Goal: Information Seeking & Learning: Get advice/opinions

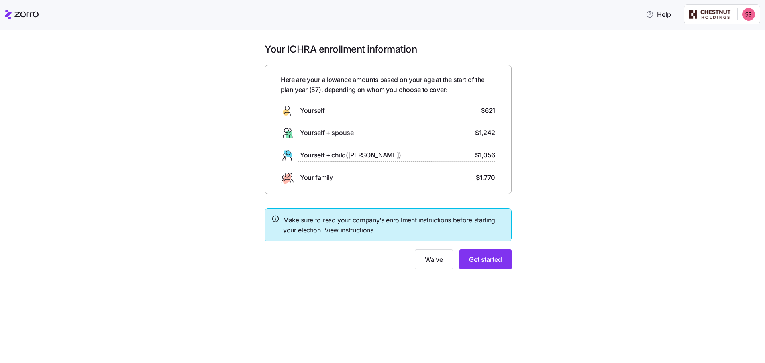
click at [344, 231] on link "View instructions" at bounding box center [348, 230] width 49 height 8
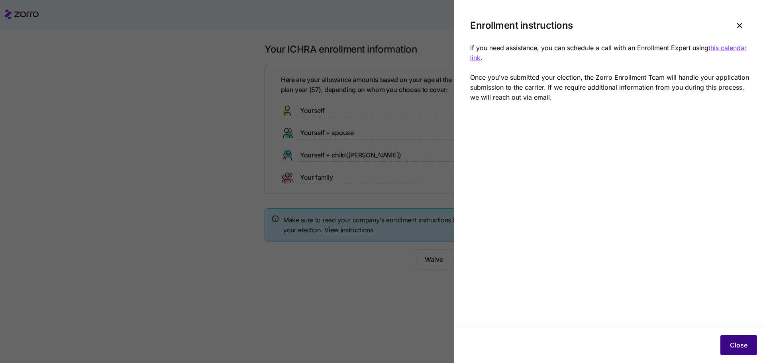
click at [741, 343] on span "Close" at bounding box center [738, 345] width 18 height 10
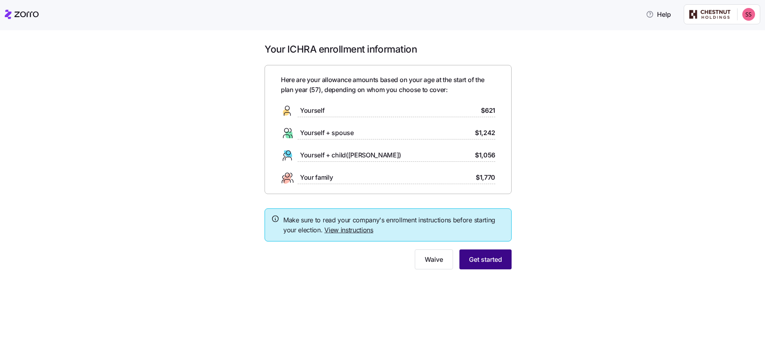
click at [485, 259] on span "Get started" at bounding box center [485, 259] width 33 height 10
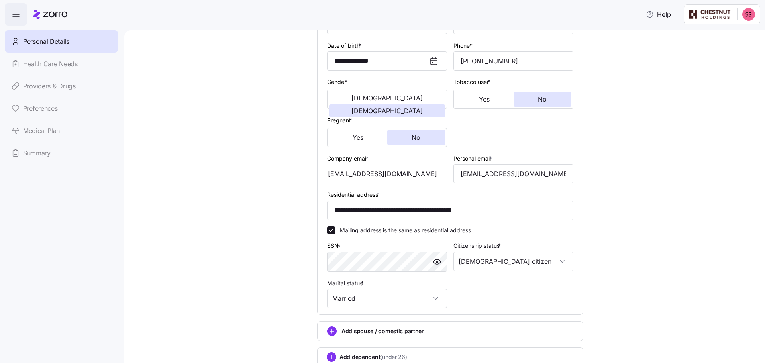
scroll to position [159, 0]
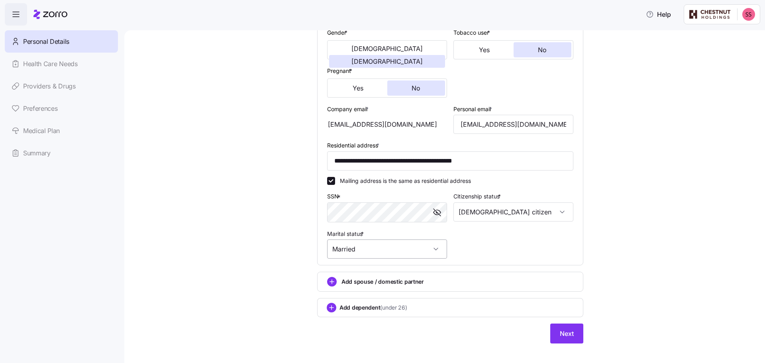
click at [435, 249] on input "Married" at bounding box center [387, 248] width 120 height 19
click at [349, 291] on span "Married" at bounding box center [344, 289] width 20 height 9
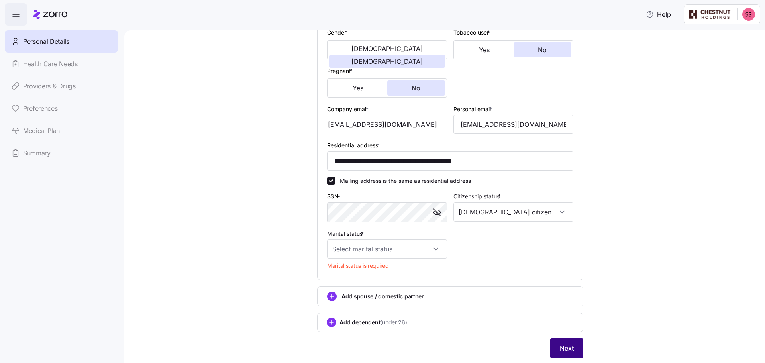
click at [561, 348] on span "Next" at bounding box center [566, 348] width 14 height 10
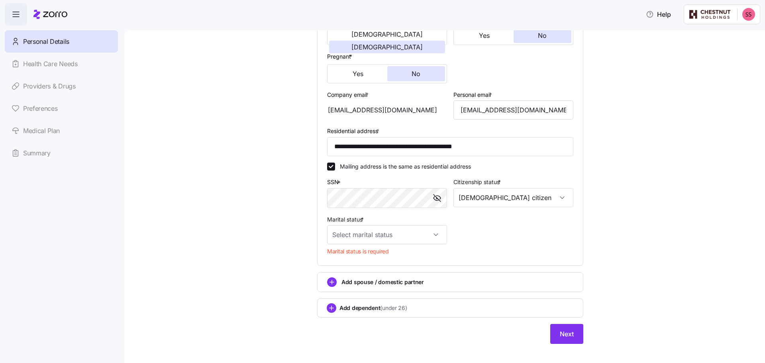
scroll to position [183, 0]
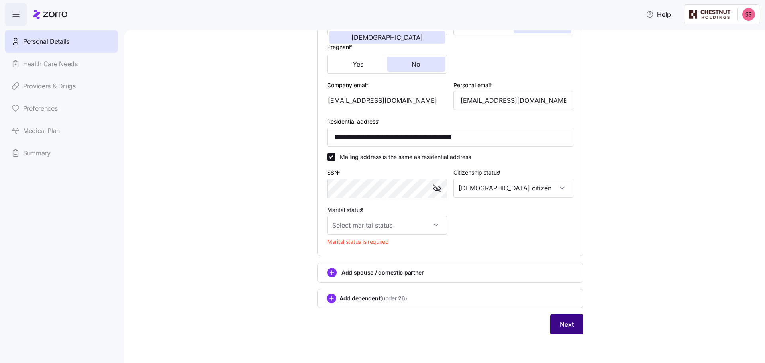
click at [567, 329] on button "Next" at bounding box center [566, 324] width 33 height 20
click at [435, 224] on input "Marital status *" at bounding box center [387, 224] width 120 height 19
click at [352, 264] on span "Married" at bounding box center [344, 266] width 20 height 9
type input "Married"
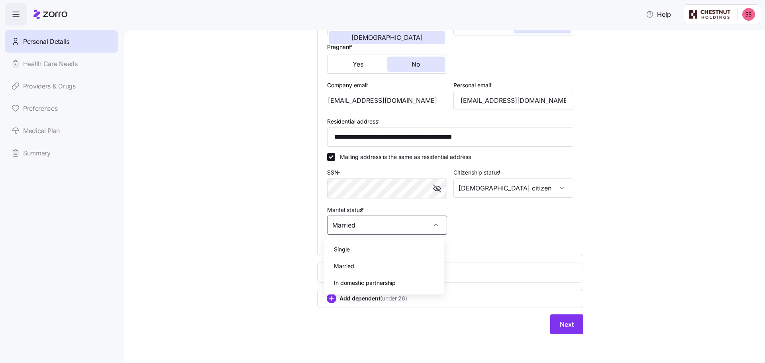
scroll to position [168, 0]
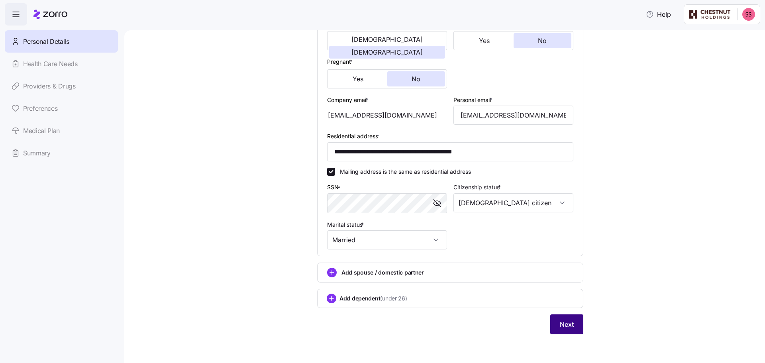
click at [563, 322] on span "Next" at bounding box center [566, 324] width 14 height 10
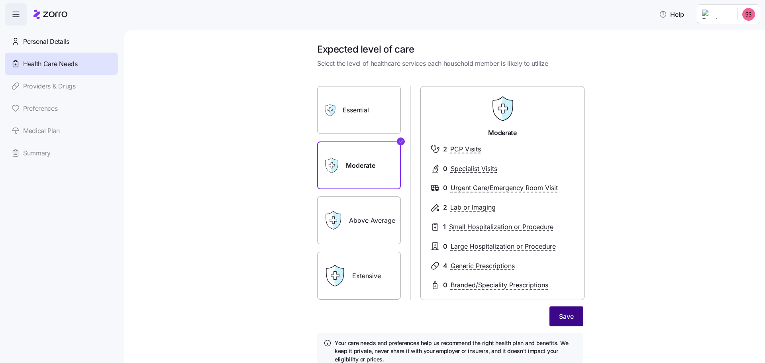
click at [566, 321] on button "Save" at bounding box center [566, 316] width 34 height 20
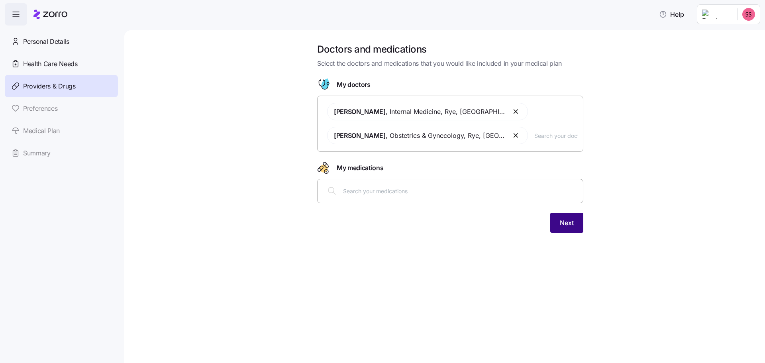
click at [565, 223] on span "Next" at bounding box center [566, 223] width 14 height 10
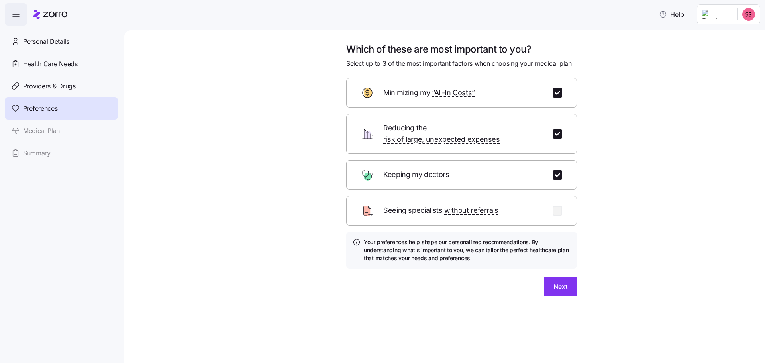
drag, startPoint x: 370, startPoint y: 167, endPoint x: 381, endPoint y: 171, distance: 12.6
click at [359, 162] on div "Keeping my doctors" at bounding box center [461, 174] width 231 height 29
drag, startPoint x: 554, startPoint y: 276, endPoint x: 552, endPoint y: 270, distance: 6.3
click at [553, 282] on span "Next" at bounding box center [560, 287] width 14 height 10
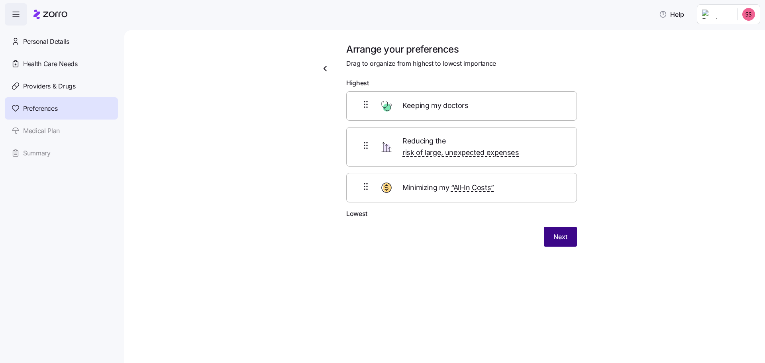
click at [558, 232] on span "Next" at bounding box center [560, 237] width 14 height 10
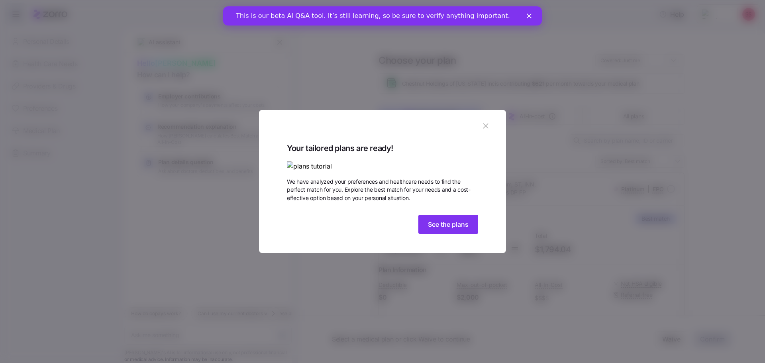
click at [430, 161] on img at bounding box center [382, 166] width 191 height 10
click at [429, 161] on img at bounding box center [382, 166] width 191 height 10
click at [437, 161] on img at bounding box center [382, 166] width 191 height 10
click at [450, 229] on span "See the plans" at bounding box center [448, 224] width 41 height 10
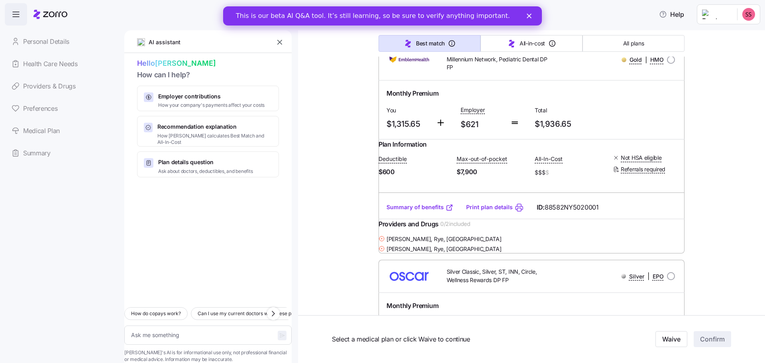
scroll to position [1871, 0]
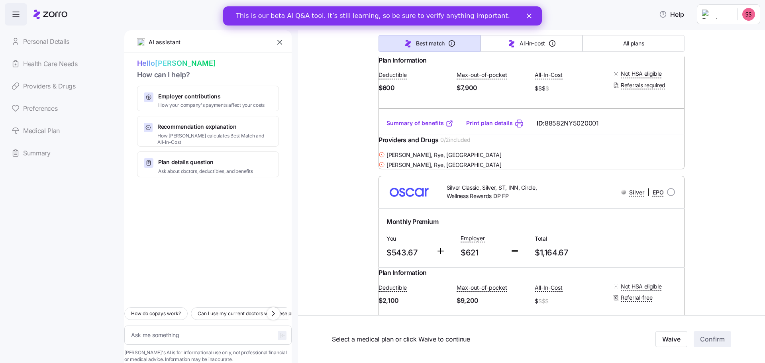
type textarea "x"
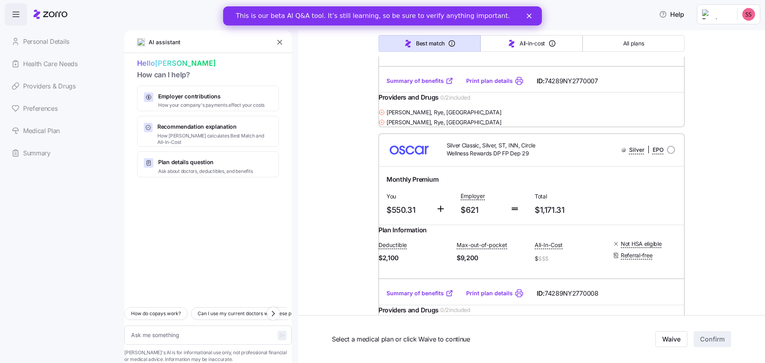
scroll to position [2190, 0]
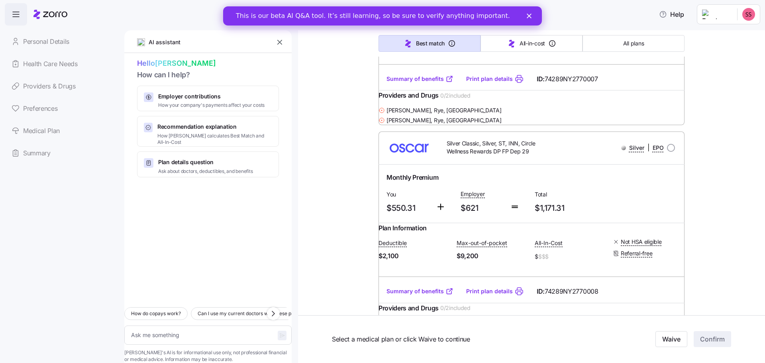
click at [532, 17] on div "Close" at bounding box center [530, 16] width 8 height 5
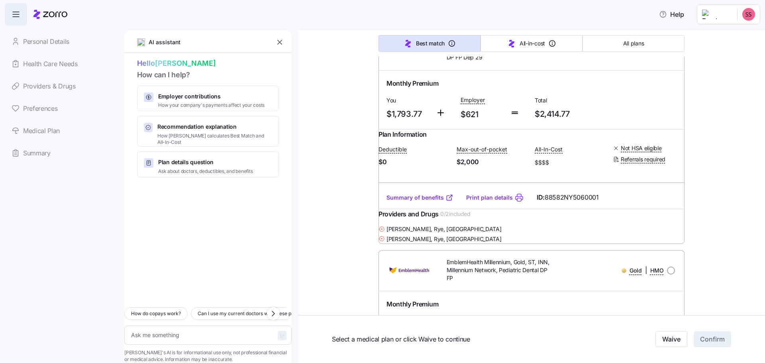
scroll to position [1633, 0]
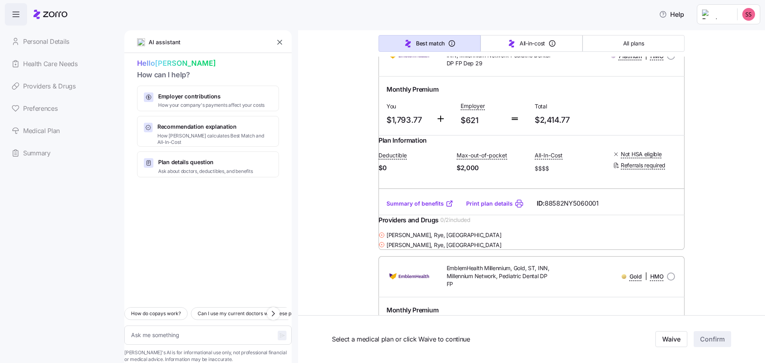
click at [284, 39] on button "button" at bounding box center [279, 42] width 11 height 11
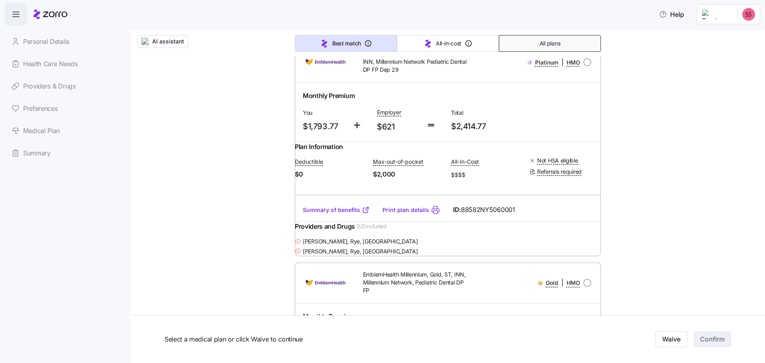
click at [551, 42] on span "All plans" at bounding box center [549, 43] width 21 height 8
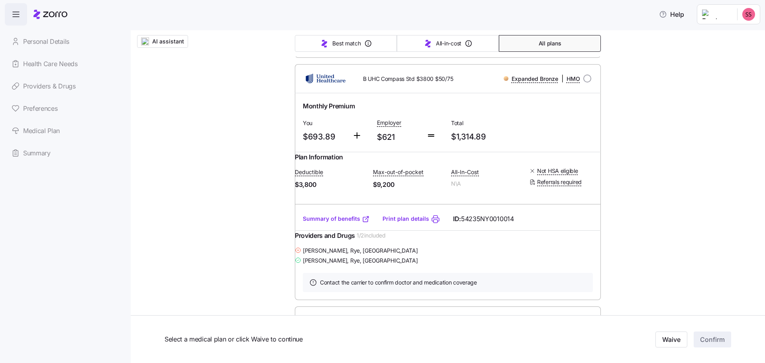
scroll to position [2747, 0]
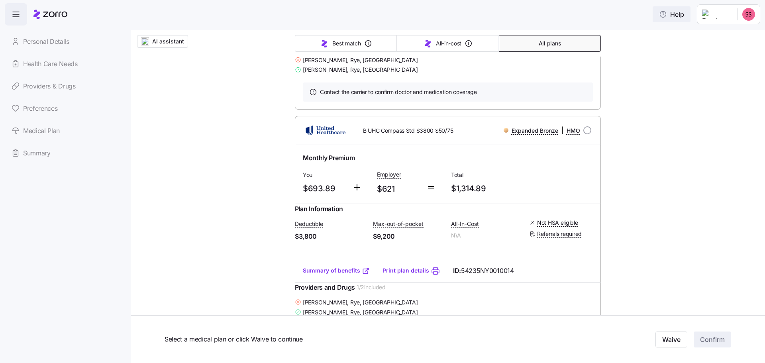
click at [663, 15] on span "Help" at bounding box center [671, 15] width 25 height 10
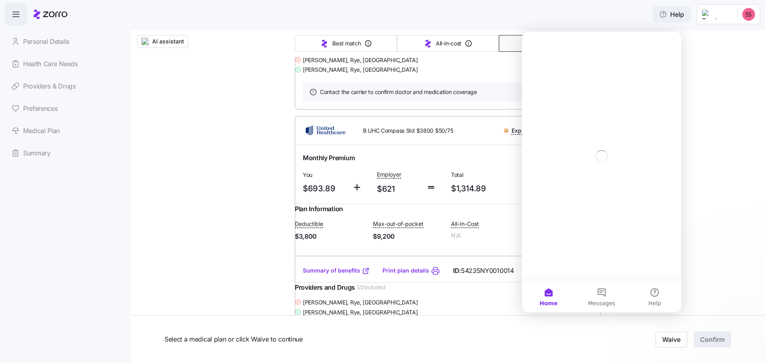
scroll to position [0, 0]
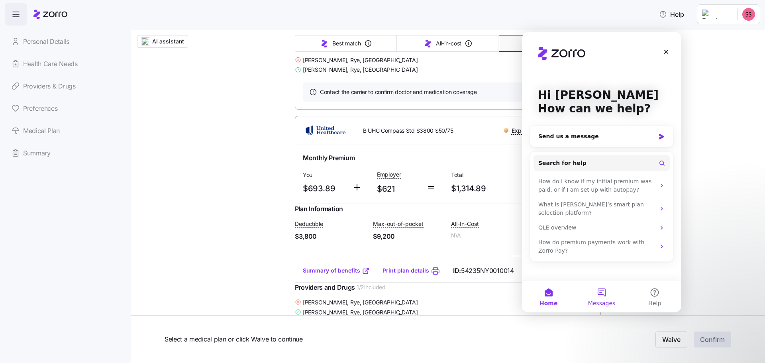
click at [601, 293] on button "Messages" at bounding box center [601, 296] width 53 height 32
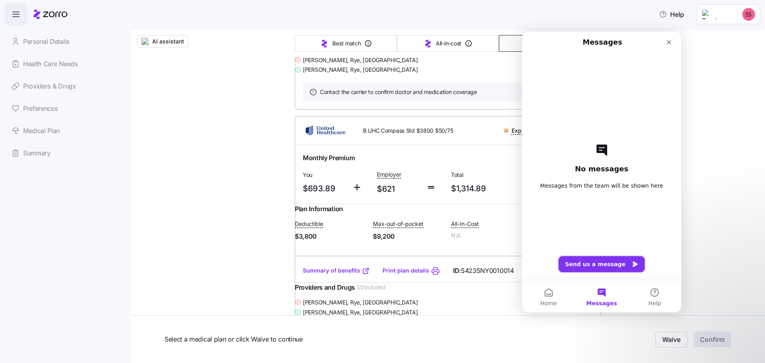
click at [577, 262] on button "Send us a message" at bounding box center [601, 264] width 86 height 16
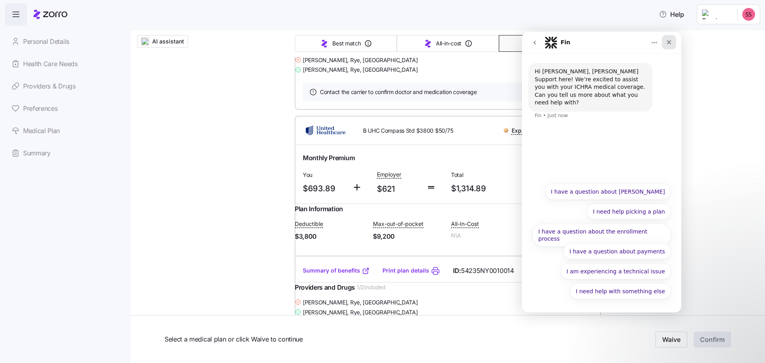
click at [670, 43] on icon "Close" at bounding box center [668, 42] width 6 height 6
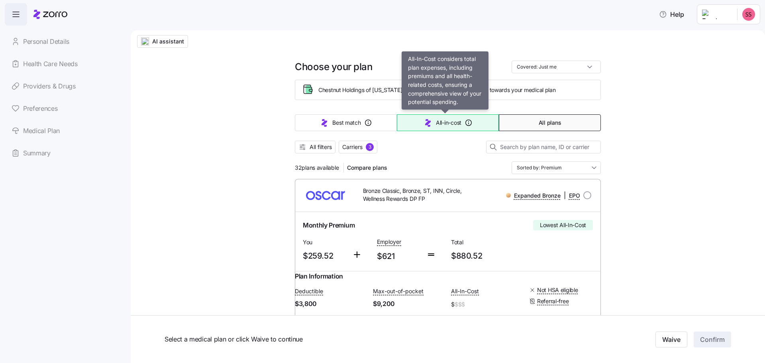
click at [425, 127] on icon "button" at bounding box center [428, 123] width 6 height 8
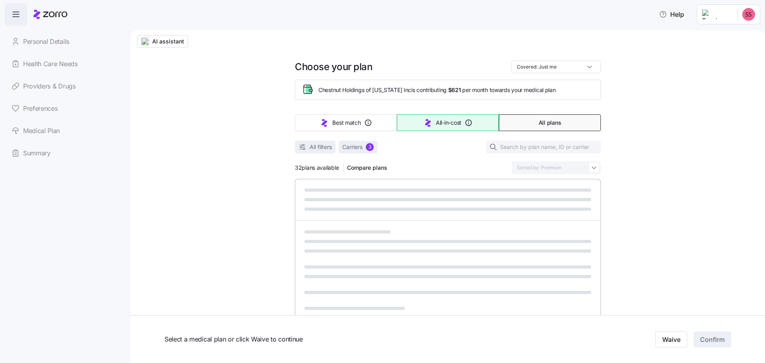
type input "Sorted by: All-in-cost"
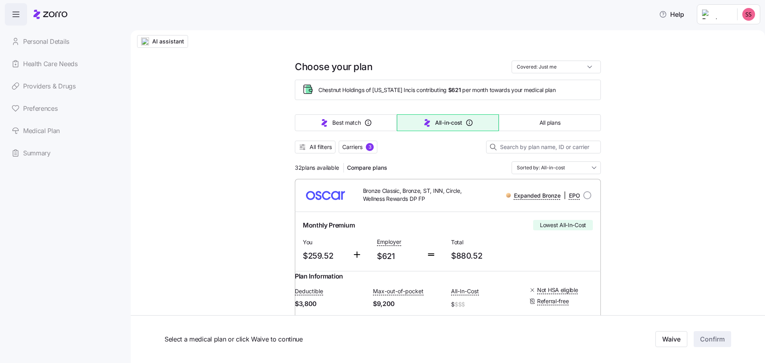
click at [362, 25] on main "AI assistant Choose your plan Covered: Just me Chestnut Holdings of New York In…" at bounding box center [382, 179] width 765 height 358
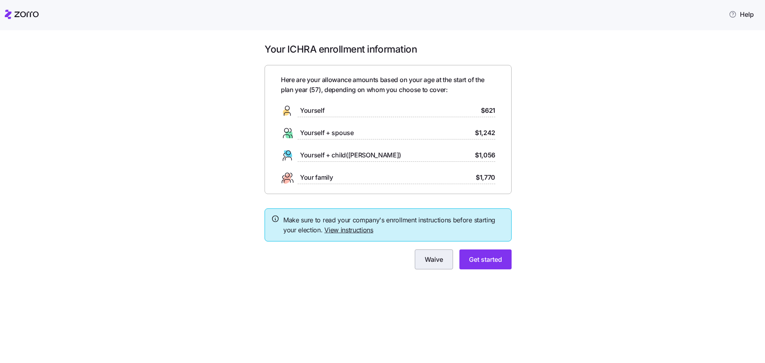
click at [429, 262] on span "Waive" at bounding box center [433, 259] width 18 height 10
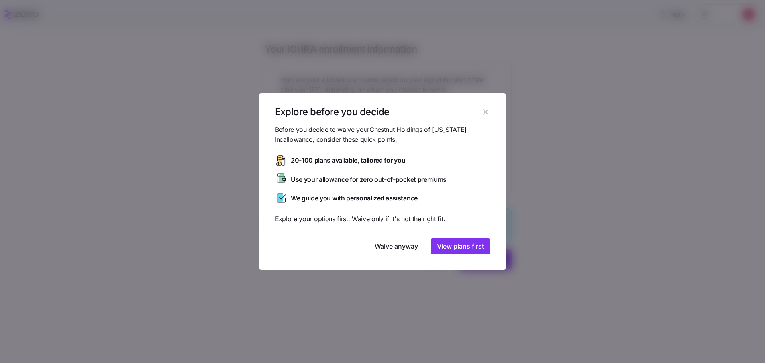
click at [485, 110] on icon "button" at bounding box center [485, 112] width 9 height 9
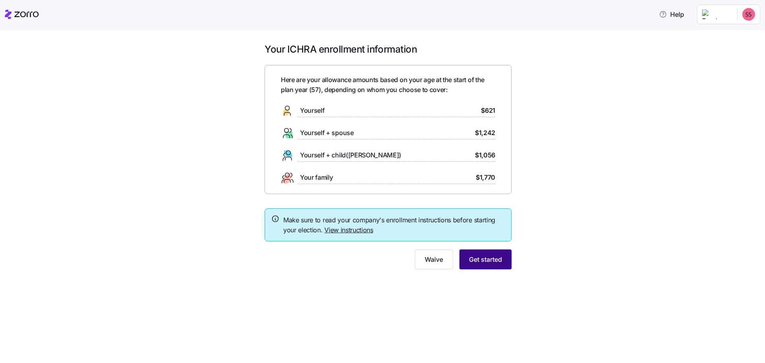
click at [488, 261] on span "Get started" at bounding box center [485, 259] width 33 height 10
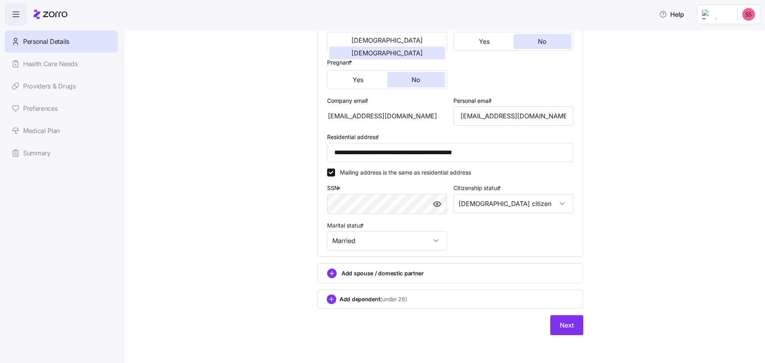
scroll to position [168, 0]
click at [564, 323] on span "Next" at bounding box center [566, 324] width 14 height 10
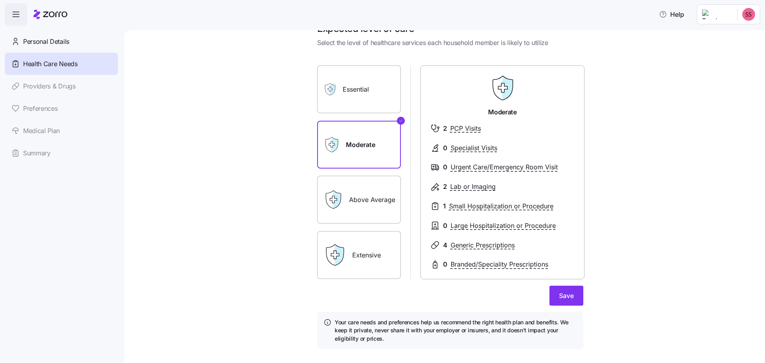
scroll to position [35, 0]
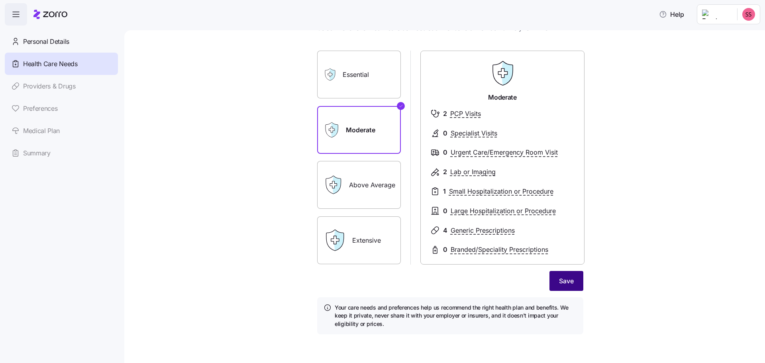
click at [567, 284] on span "Save" at bounding box center [566, 281] width 15 height 10
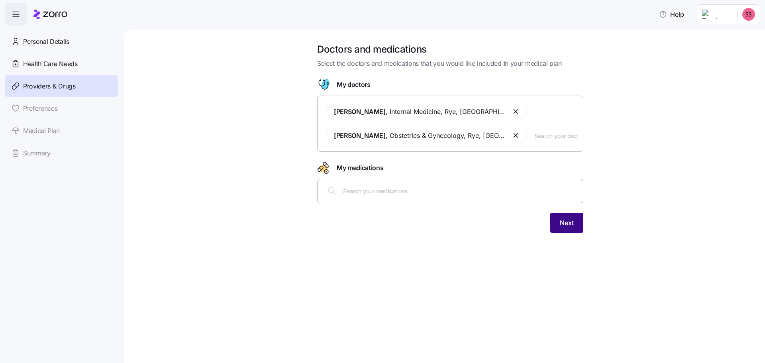
click at [570, 223] on span "Next" at bounding box center [566, 223] width 14 height 10
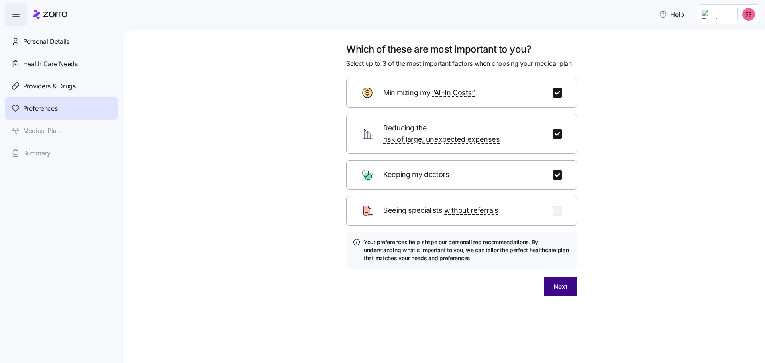
click at [567, 278] on button "Next" at bounding box center [560, 286] width 33 height 20
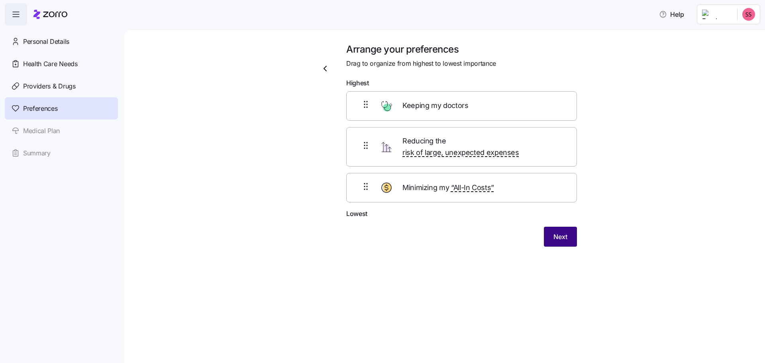
click at [556, 232] on span "Next" at bounding box center [560, 237] width 14 height 10
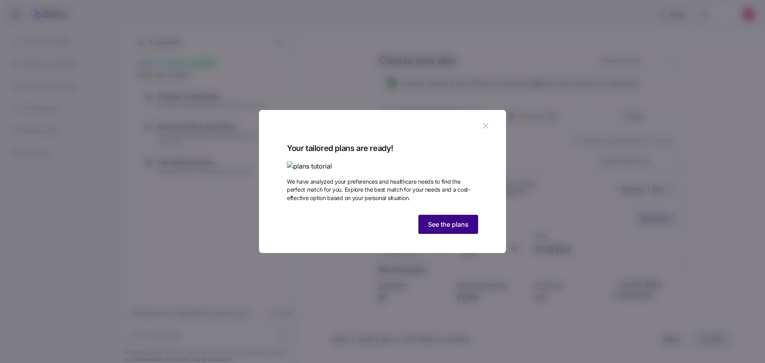
click at [445, 229] on span "See the plans" at bounding box center [448, 224] width 41 height 10
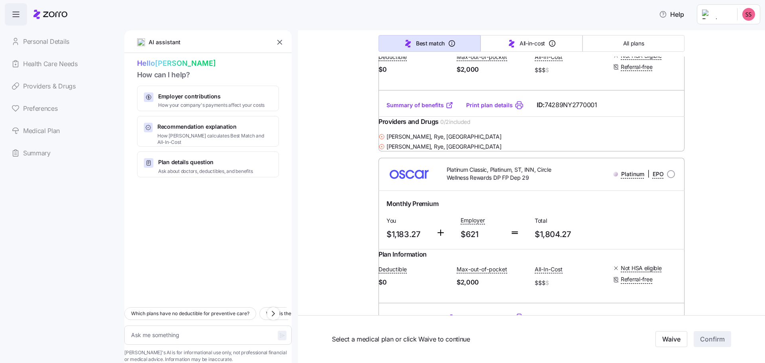
scroll to position [239, 0]
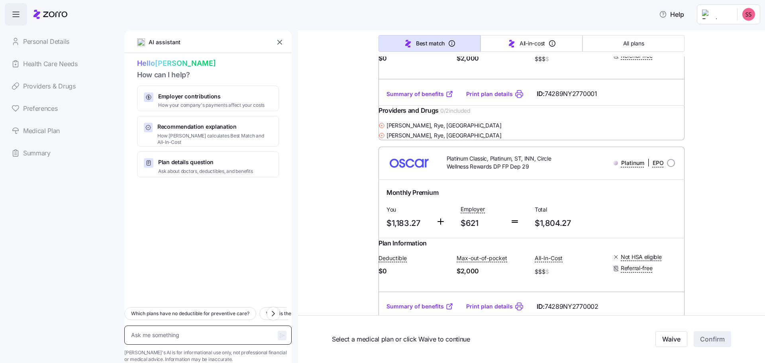
click at [191, 325] on textarea at bounding box center [207, 334] width 167 height 19
type textarea "x"
type textarea "w"
type textarea "x"
type textarea "wh"
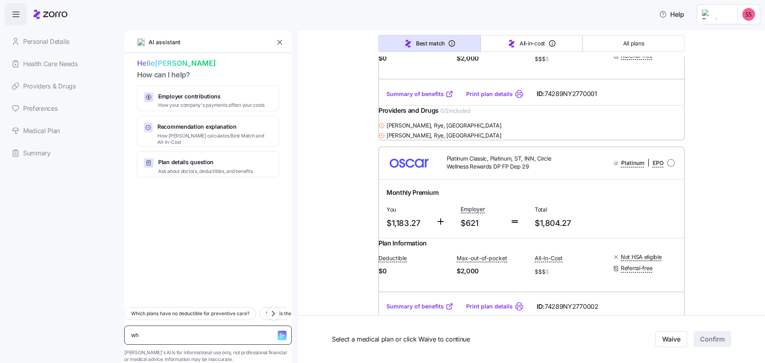
type textarea "x"
type textarea "why"
type textarea "x"
type textarea "why"
type textarea "x"
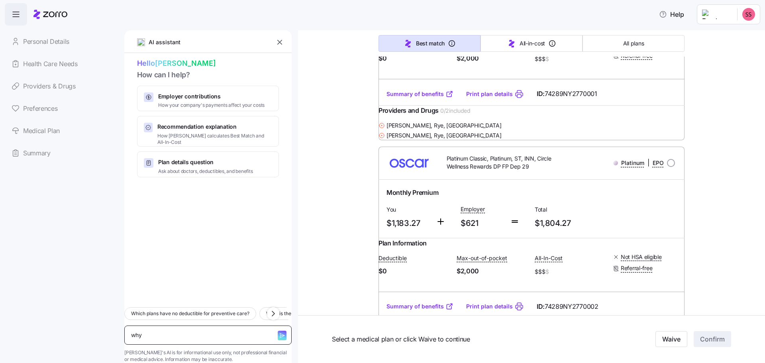
type textarea "why a"
type textarea "x"
type textarea "why ar"
type textarea "x"
type textarea "why are"
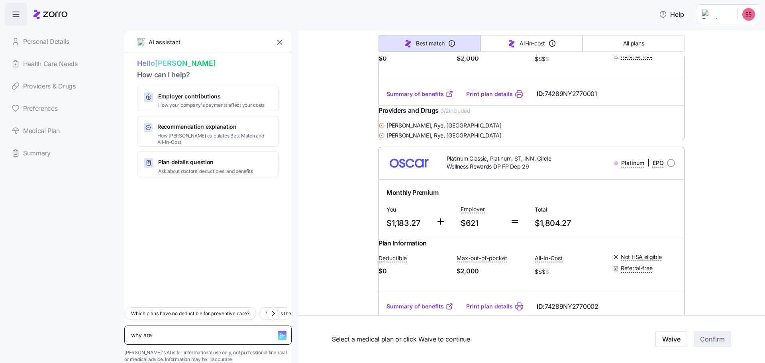
type textarea "x"
type textarea "why are"
type textarea "x"
type textarea "why are s"
type textarea "x"
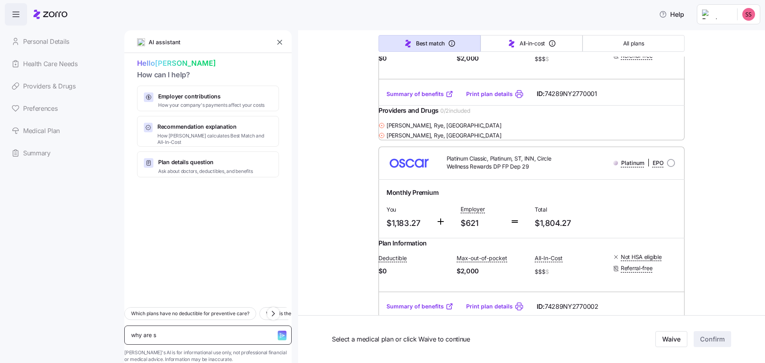
type textarea "why are so"
type textarea "x"
type textarea "why are som"
type textarea "x"
type textarea "why are some"
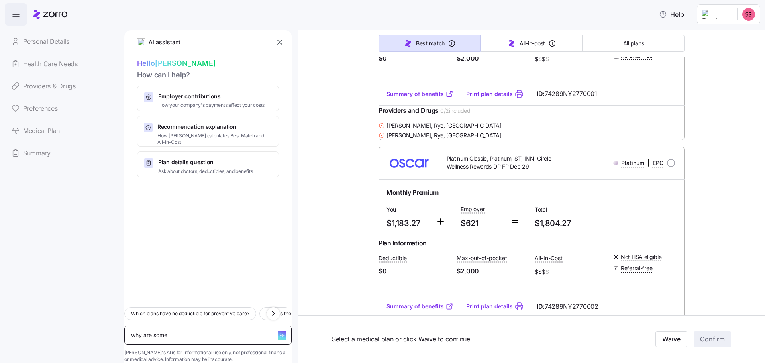
type textarea "x"
type textarea "why are some"
type textarea "x"
type textarea "why are some o"
type textarea "x"
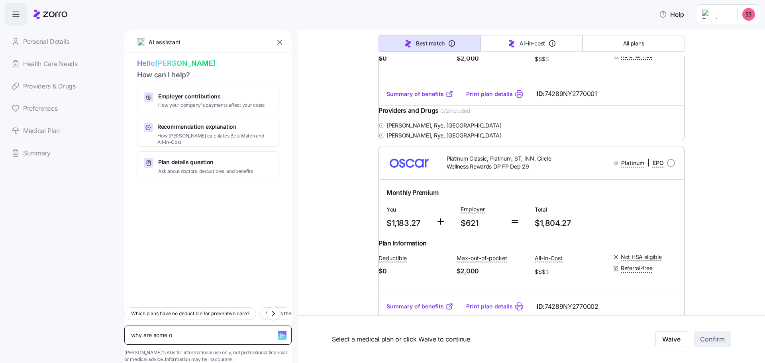
type textarea "why are some of"
type textarea "x"
type textarea "why are some of"
type textarea "x"
type textarea "why are some of m"
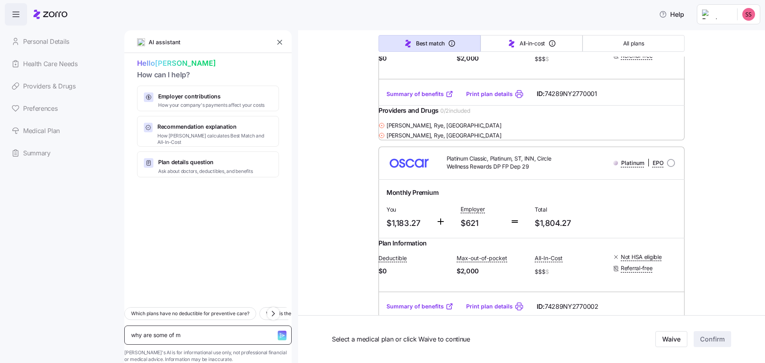
type textarea "x"
type textarea "why are some of my"
type textarea "x"
type textarea "why are some of my"
type textarea "x"
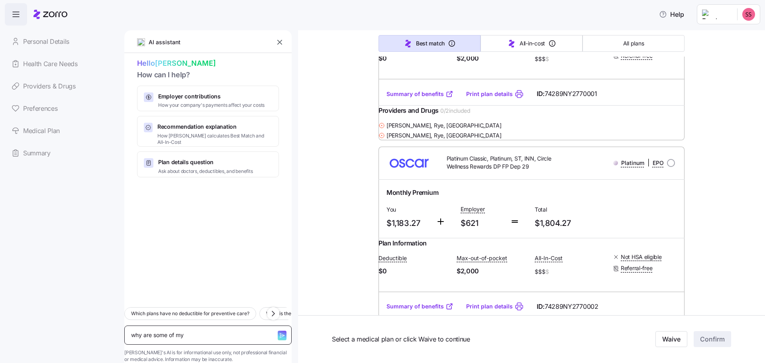
type textarea "why are some of my d"
type textarea "x"
type textarea "why are some of my do"
type textarea "x"
type textarea "why are some of my doc"
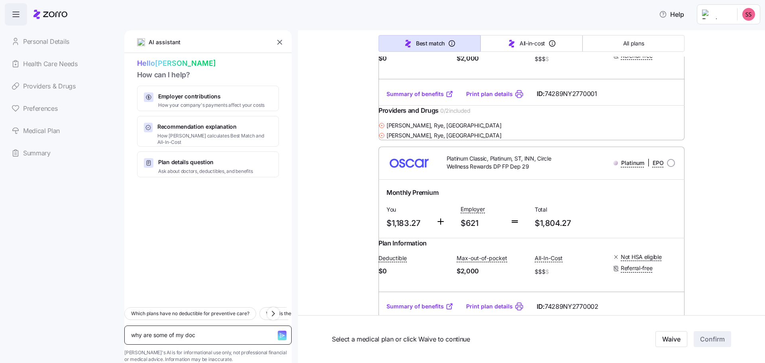
type textarea "x"
type textarea "why are some of my doct"
type textarea "x"
type textarea "why are some of my docto"
type textarea "x"
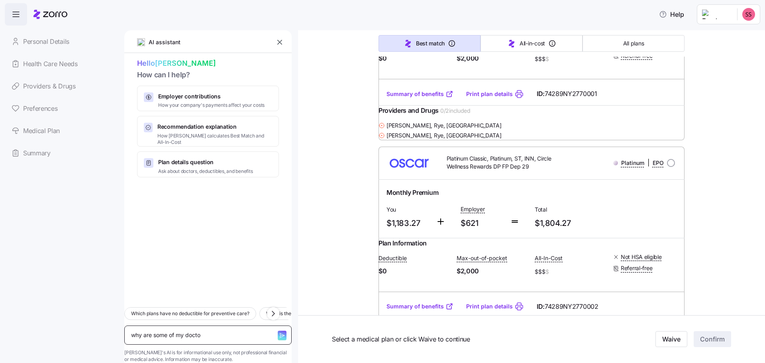
type textarea "why are some of my doctor"
type textarea "x"
type textarea "why are some of my doctors"
type textarea "x"
type textarea "why are some of my doctors"
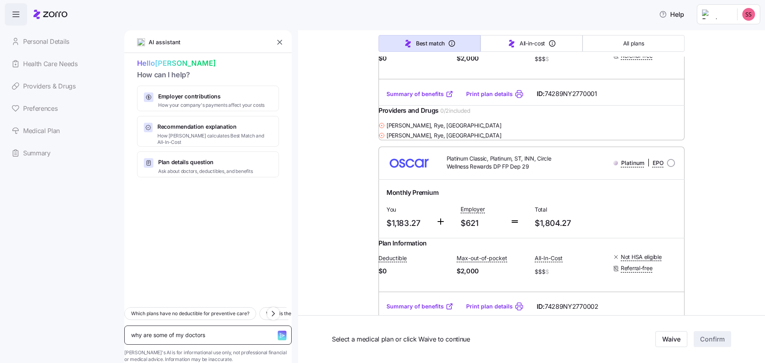
type textarea "x"
type textarea "why are some of my doctors o"
type textarea "x"
type textarea "why are some of my doctors on"
type textarea "x"
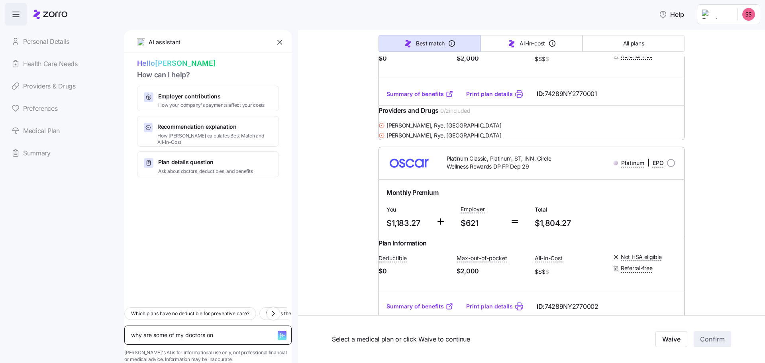
type textarea "why are some of my doctors on"
type textarea "x"
type textarea "why are some of my doctors on t"
type textarea "x"
type textarea "why are some of my doctors on th"
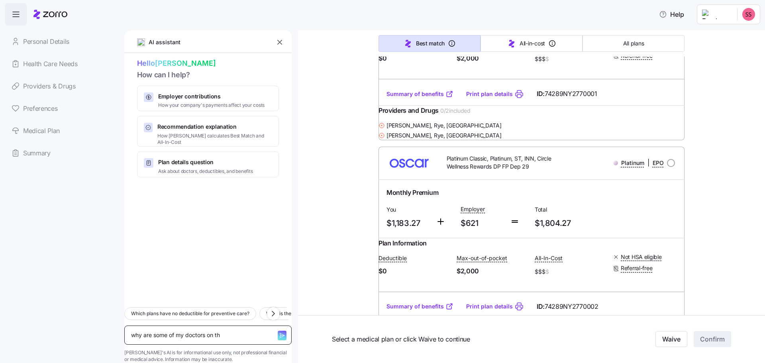
type textarea "x"
type textarea "why are some of my doctors on the"
type textarea "x"
type textarea "why are some of my doctors on the"
type textarea "x"
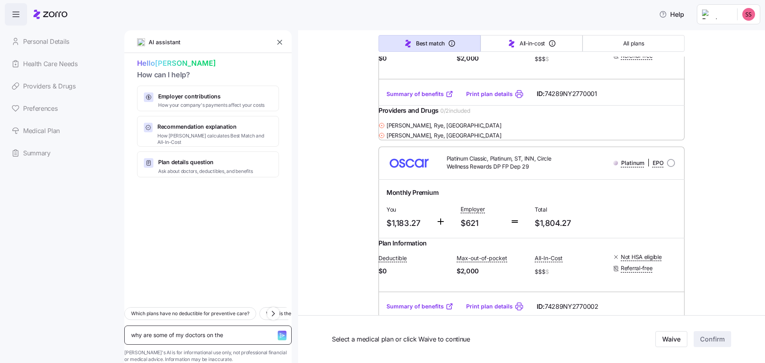
type textarea "why are some of my doctors on the s"
type textarea "x"
type textarea "why are some of my doctors on the sa"
type textarea "x"
type textarea "why are some of my doctors on the sam"
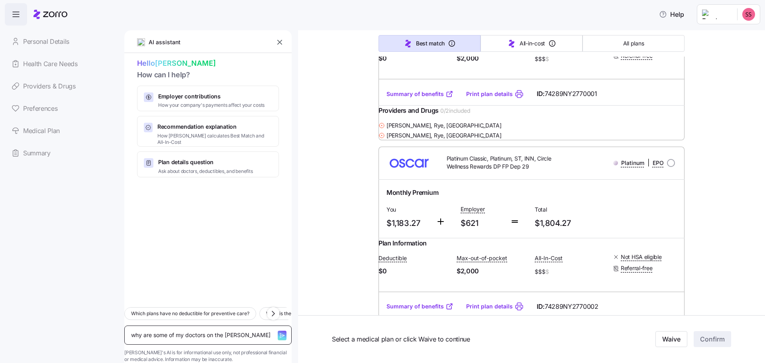
type textarea "x"
type textarea "why are some of my doctors on the same"
type textarea "x"
type textarea "why are some of my doctors on the same"
type textarea "x"
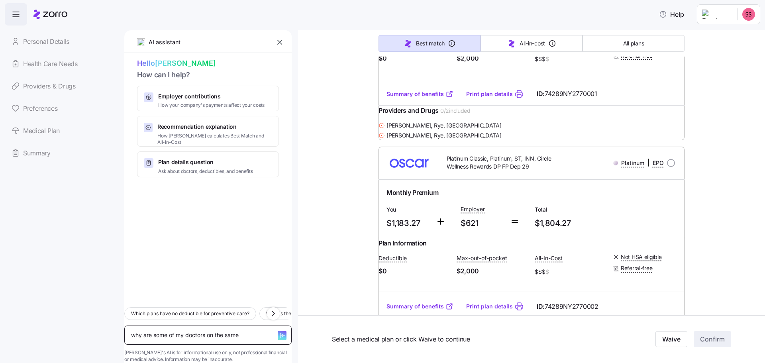
type textarea "why are some of my doctors on the same"
type textarea "x"
type textarea "why are some of my doctors on the sam"
type textarea "x"
type textarea "why are some of my doctors on the sa"
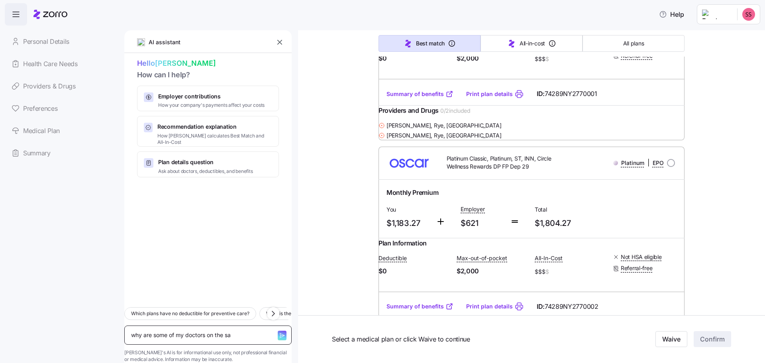
type textarea "x"
type textarea "why are some of my doctors on the s"
type textarea "x"
type textarea "why are some of my doctors on the"
type textarea "x"
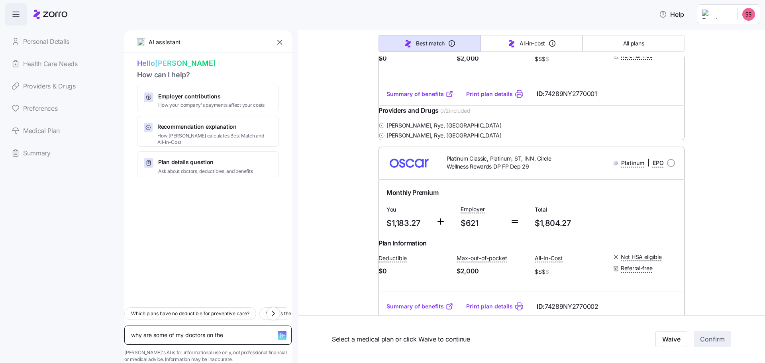
type textarea "why are some of my doctors on the p"
type textarea "x"
type textarea "why are some of my doctors on the pl"
type textarea "x"
type textarea "why are some of my doctors on the pla"
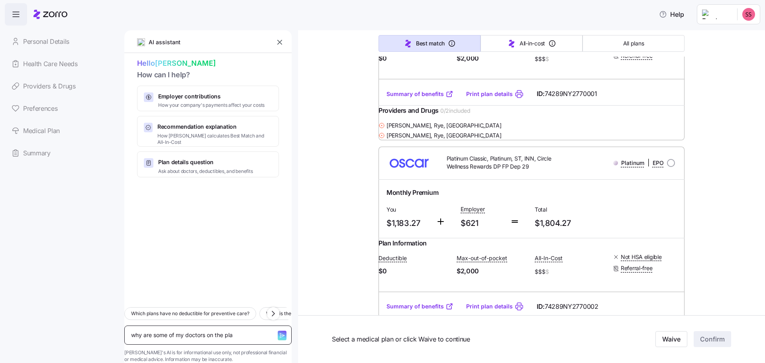
type textarea "x"
type textarea "why are some of my doctors on the plan"
type textarea "x"
type textarea "why are some of my doctors on the plans"
type textarea "x"
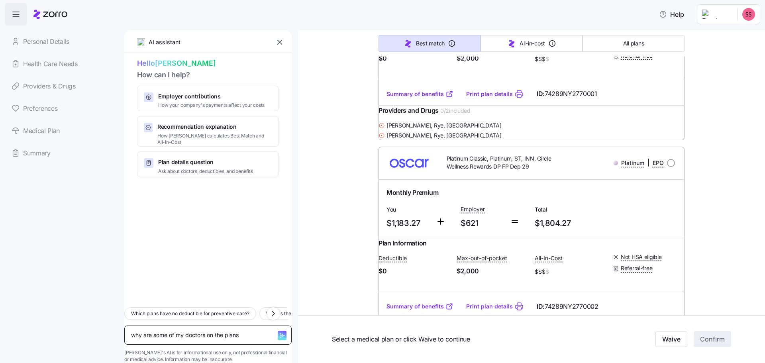
type textarea "why are some of my doctors on the plans"
type textarea "x"
type textarea "why are some of my doctors on the plans b"
type textarea "x"
type textarea "why are some of my doctors on the plans bu"
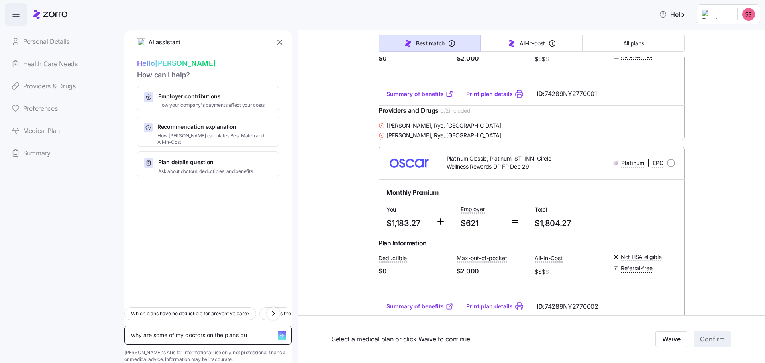
type textarea "x"
type textarea "why are some of my doctors on the plans but"
type textarea "x"
type textarea "why are some of my doctors on the plans but"
type textarea "x"
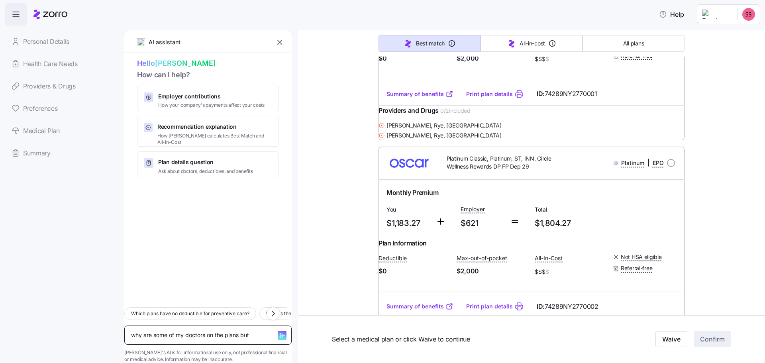
type textarea "why are some of my doctors on the plans but n"
type textarea "x"
type textarea "why are some of my doctors on the plans but no"
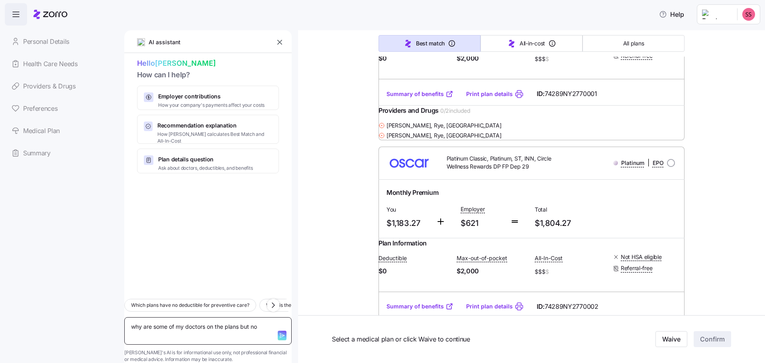
type textarea "x"
type textarea "why are some of my doctors on the plans but not"
type textarea "x"
type textarea "why are some of my doctors on the plans but not"
type textarea "x"
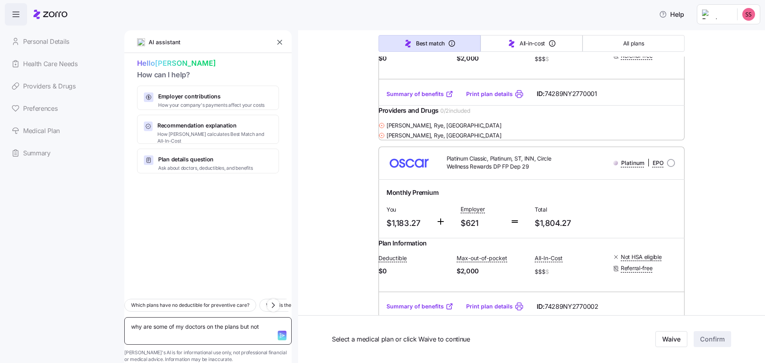
type textarea "why are some of my doctors on the plans but not o"
type textarea "x"
type textarea "why are some of my doctors on the plans but not on"
type textarea "x"
type textarea "why are some of my doctors on the plans but not on"
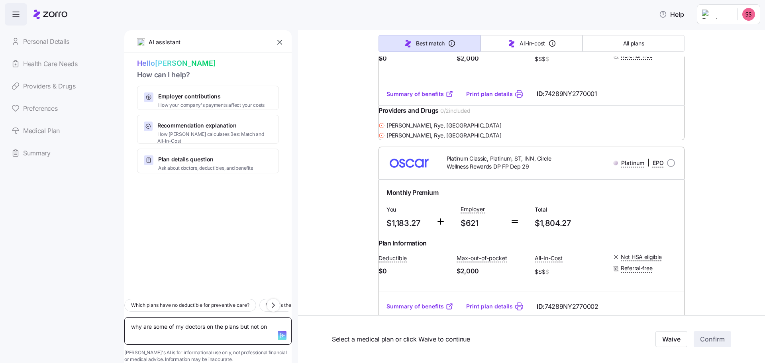
type textarea "x"
type textarea "why are some of my doctors on the plans but not on t"
type textarea "x"
type textarea "why are some of my doctors on the plans but not on th"
type textarea "x"
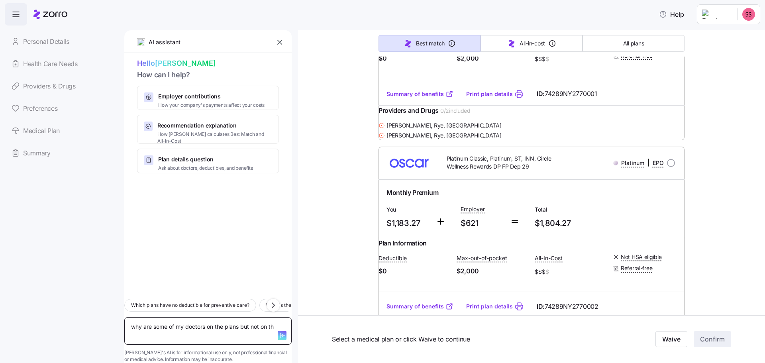
type textarea "why are some of my doctors on the plans but not on the"
type textarea "x"
type textarea "why are some of my doctors on the plans but not on the"
type textarea "x"
type textarea "why are some of my doctors on the plans but not on the"
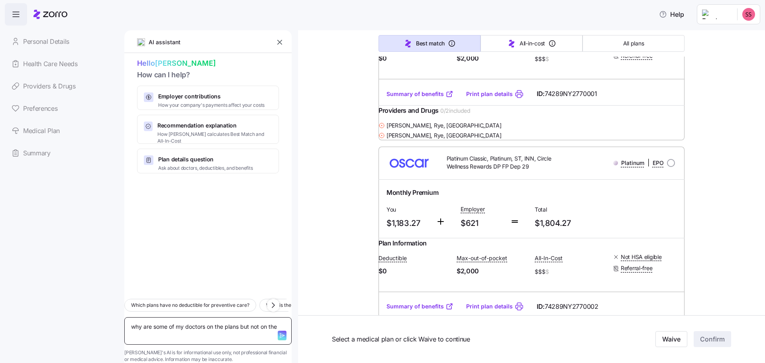
type textarea "x"
type textarea "why are some of my doctors on the plans but not on th"
type textarea "x"
type textarea "why are some of my doctors on the plans but not on t"
type textarea "x"
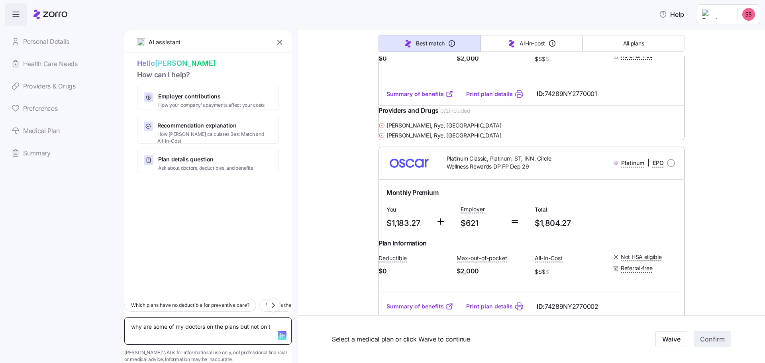
type textarea "why are some of my doctors on the plans but not on"
type textarea "x"
type textarea "why are some of my doctors on the plans but not on d"
type textarea "x"
type textarea "why are some of my doctors on the plans but not on di"
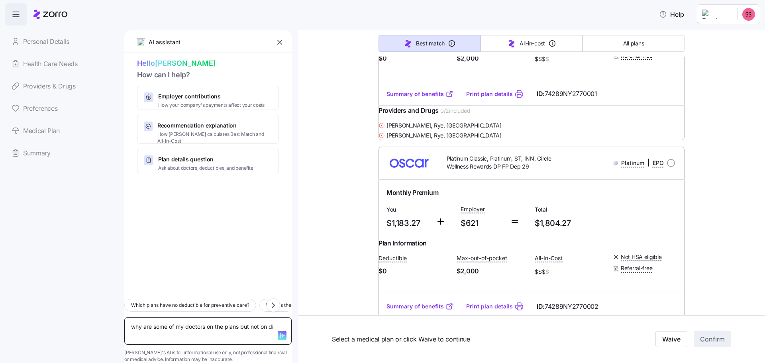
type textarea "x"
type textarea "why are some of my doctors on the plans but not on dif"
type textarea "x"
type textarea "why are some of my doctors on the plans but not on diff"
type textarea "x"
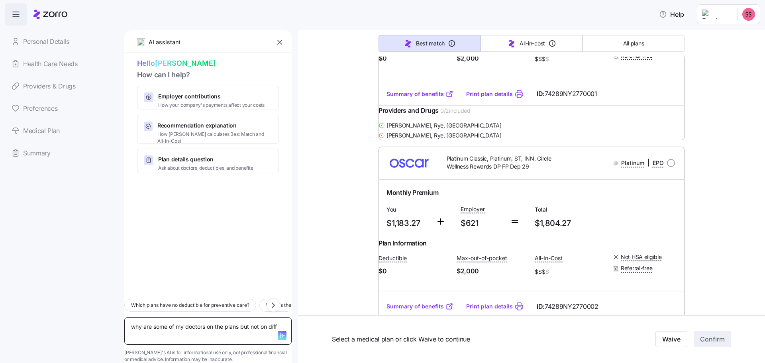
type textarea "why are some of my doctors on the plans but not on diffe"
type textarea "x"
type textarea "why are some of my doctors on the plans but not on differ"
type textarea "x"
type textarea "why are some of my doctors on the plans but not on differe"
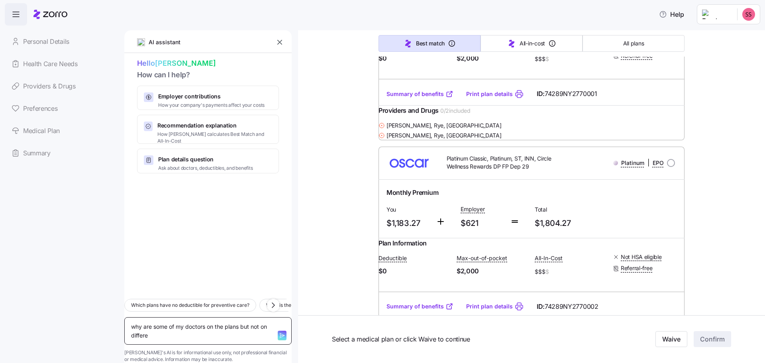
type textarea "x"
type textarea "why are some of my doctors on the plans but not on differen"
type textarea "x"
type textarea "why are some of my doctors on the plans but not on different"
type textarea "x"
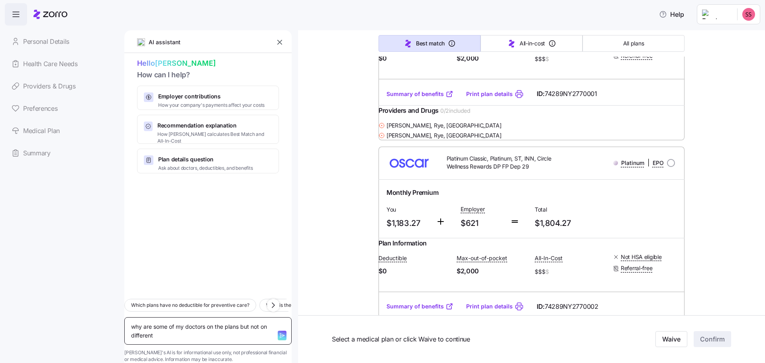
type textarea "why are some of my doctors on the plans but not on different"
type textarea "x"
type textarea "why are some of my doctors on the plans but not on different l"
type textarea "x"
type textarea "why are some of my doctors on the plans but not on different le"
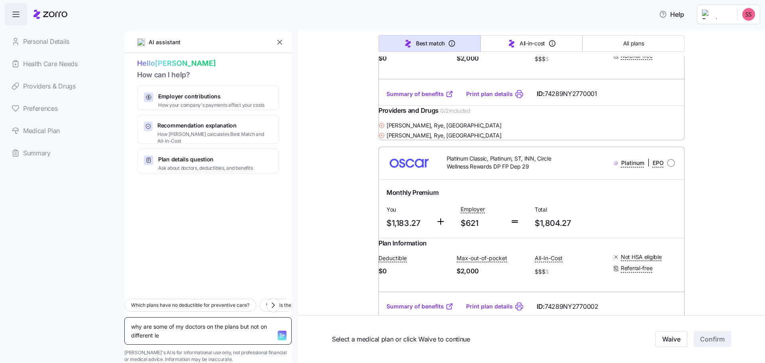
type textarea "x"
type textarea "why are some of my doctors on the plans but not on different lev"
type textarea "x"
type textarea "why are some of my doctors on the plans but not on different leve"
type textarea "x"
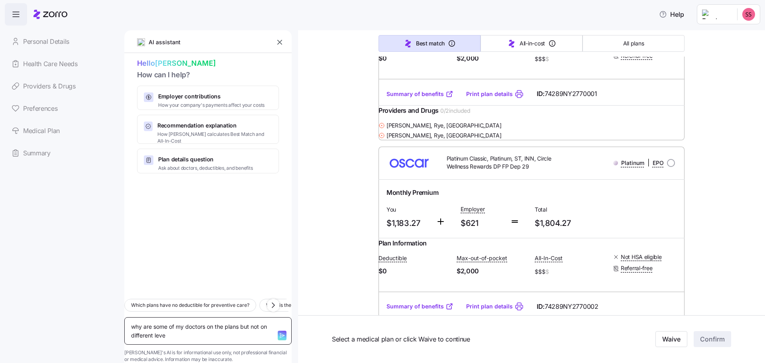
type textarea "why are some of my doctors on the plans but not on different levee"
type textarea "x"
type textarea "why are some of my doctors on the plans but not on different leveel"
type textarea "x"
type textarea "why are some of my doctors on the plans but not on different levee"
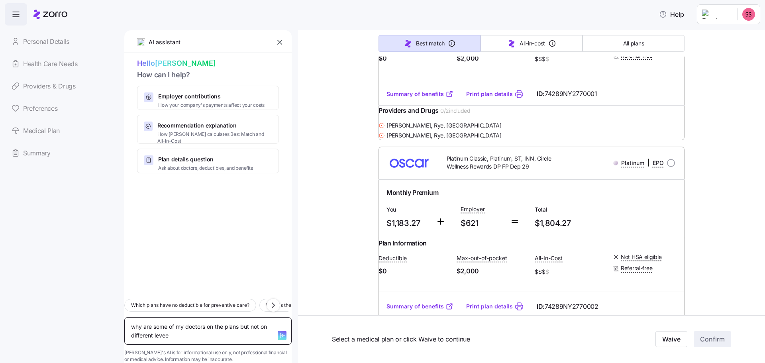
type textarea "x"
type textarea "why are some of my doctors on the plans but not on different leve"
type textarea "x"
type textarea "why are some of my doctors on the plans but not on different leve;"
type textarea "x"
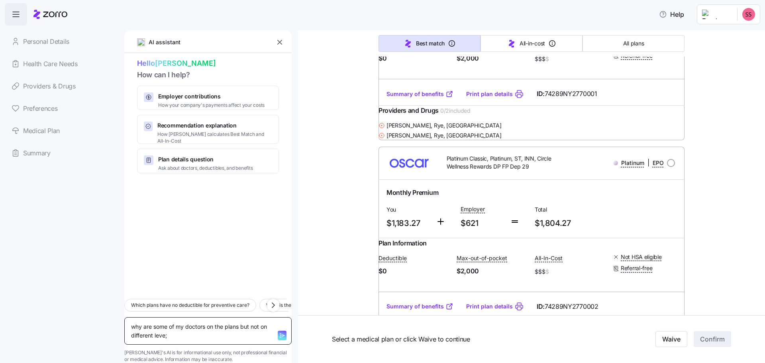
type textarea "why are some of my doctors on the plans but not on different leve"
type textarea "x"
type textarea "why are some of my doctors on the plans but not on different level"
type textarea "x"
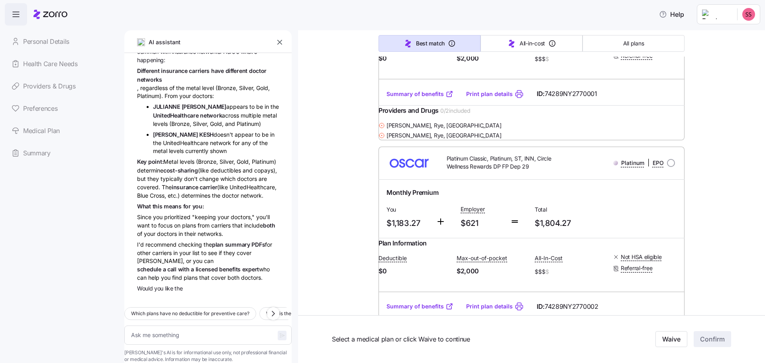
scroll to position [119, 0]
click at [178, 325] on textarea at bounding box center [207, 334] width 167 height 19
type textarea "x"
type textarea "I"
type textarea "x"
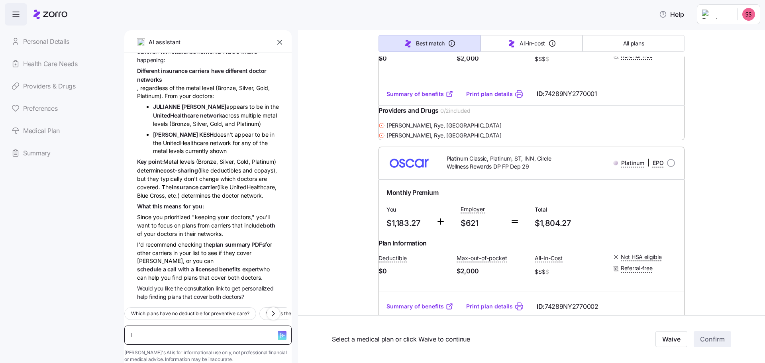
type textarea "I"
type textarea "x"
type textarea "I cu"
type textarea "x"
type textarea "I cur"
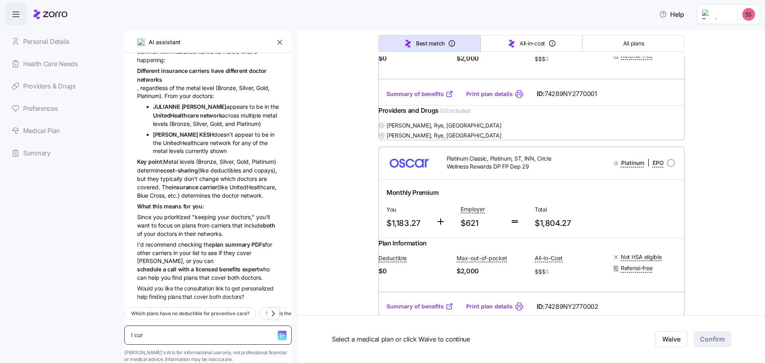
type textarea "x"
type textarea "I curr"
type textarea "x"
type textarea "I curren"
type textarea "x"
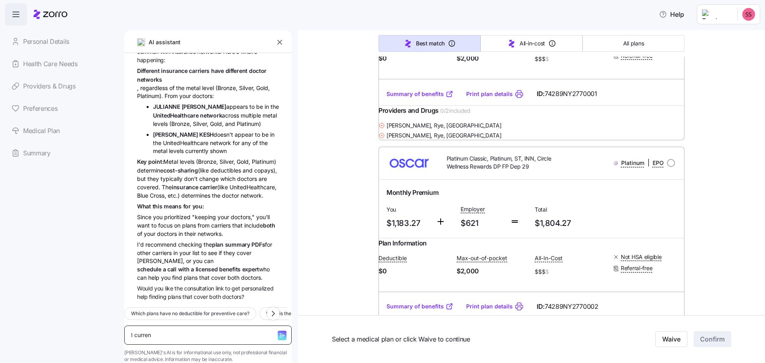
type textarea "I current"
type textarea "x"
type textarea "I currentl"
type textarea "x"
type textarea "I currently"
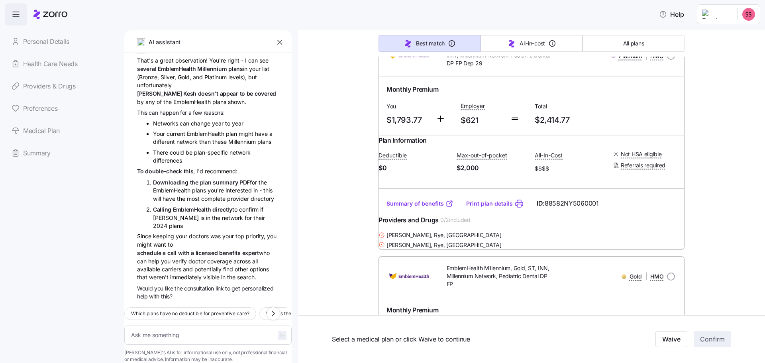
scroll to position [442, 0]
click at [173, 325] on textarea at bounding box center [207, 334] width 167 height 19
click at [278, 330] on span "button" at bounding box center [282, 335] width 9 height 10
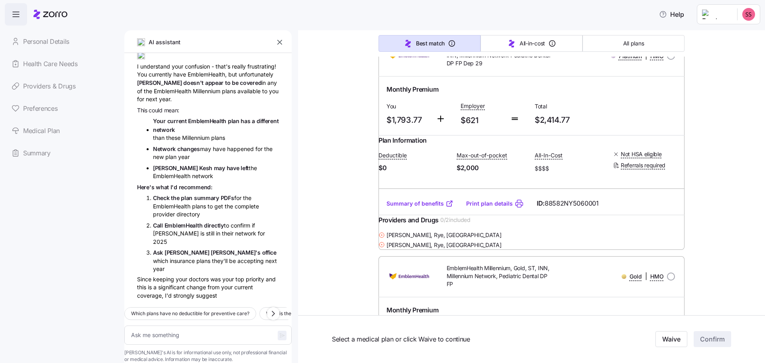
scroll to position [692, 0]
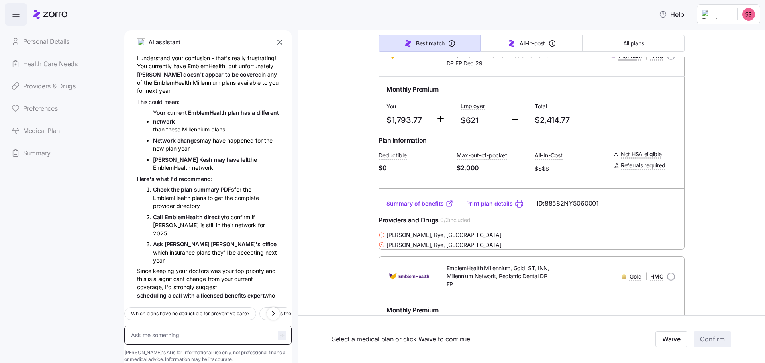
click at [166, 325] on textarea at bounding box center [207, 334] width 167 height 19
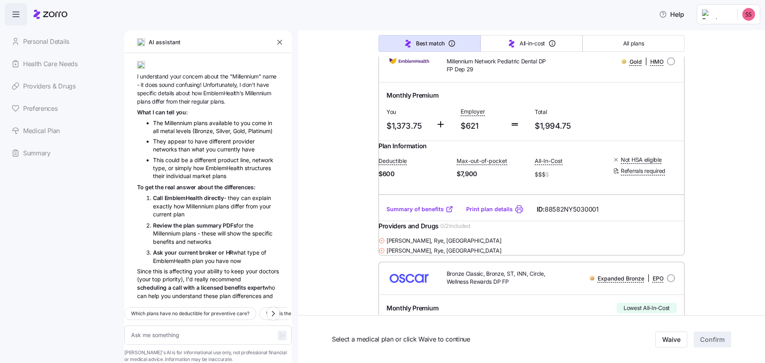
scroll to position [2548, 0]
